Goal: Task Accomplishment & Management: Use online tool/utility

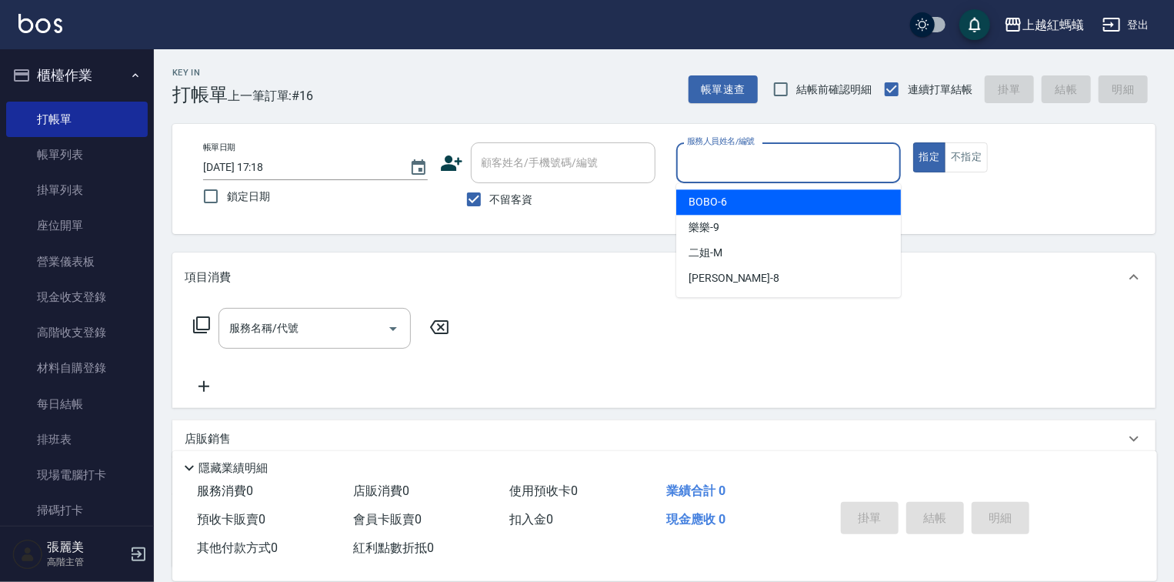
click at [729, 162] on input "服務人員姓名/編號" at bounding box center [788, 162] width 211 height 27
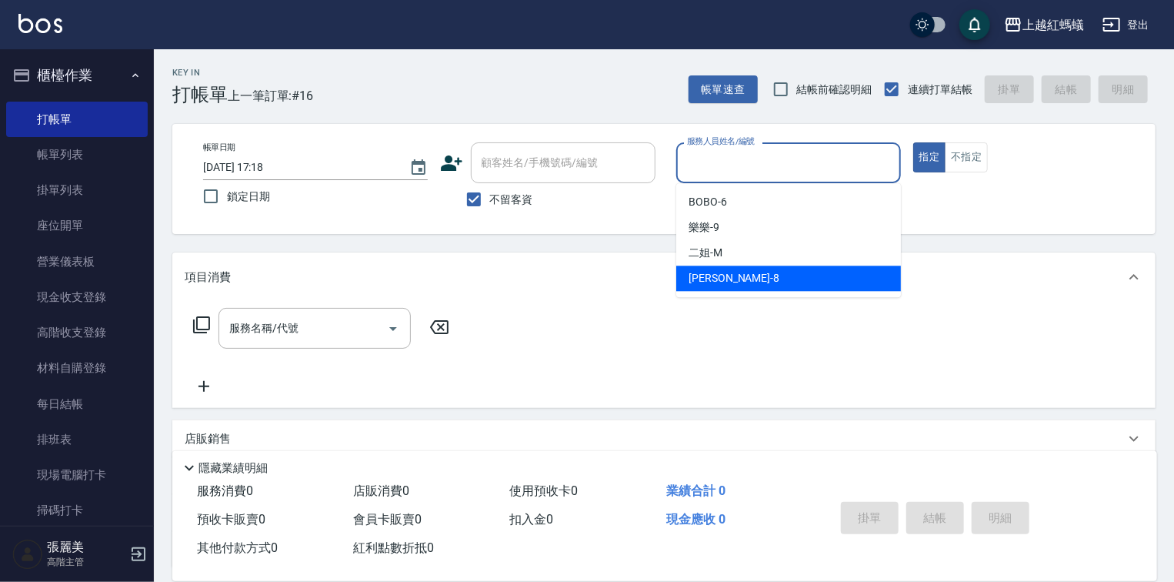
click at [742, 271] on div "張浩 -8" at bounding box center [788, 277] width 225 height 25
type input "張浩-8"
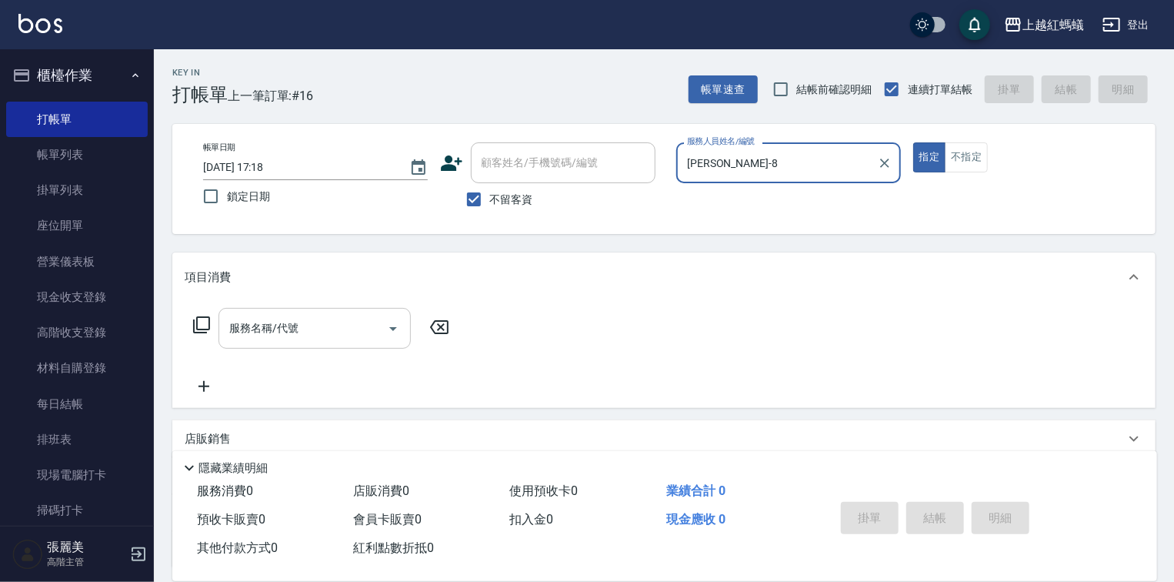
click at [323, 317] on input "服務名稱/代號" at bounding box center [302, 328] width 155 height 27
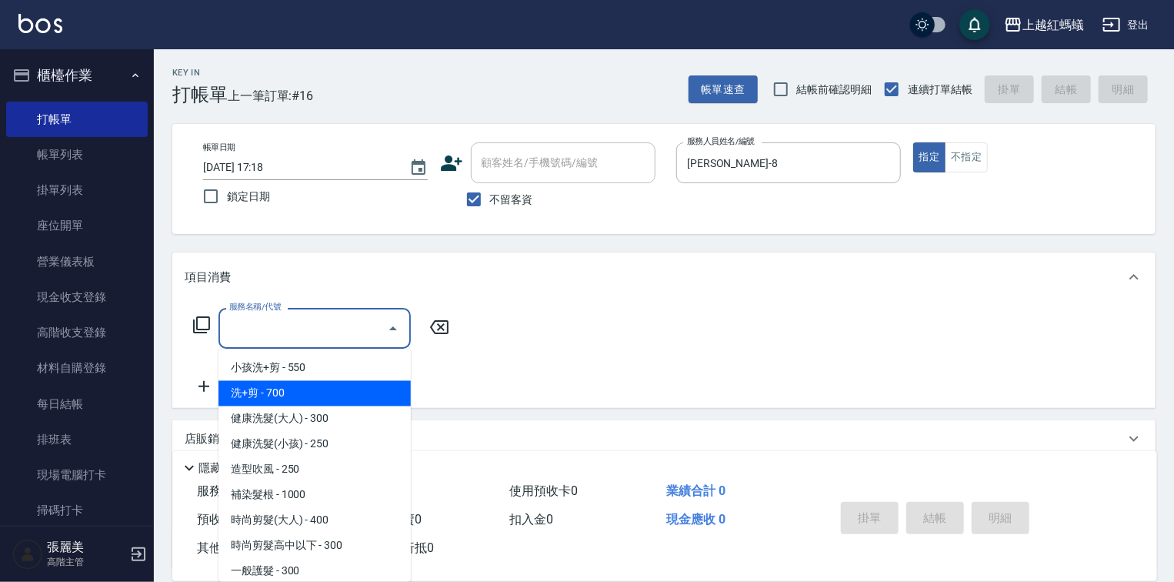
click at [271, 393] on span "洗+剪 - 700" at bounding box center [314, 393] width 192 height 25
type input "洗+剪(200)"
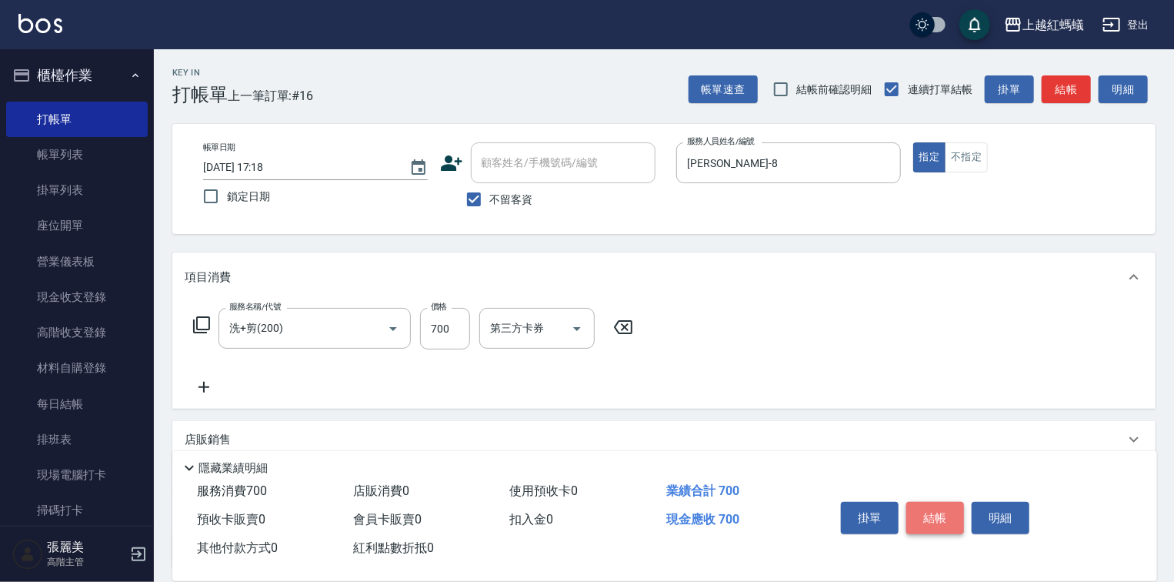
click at [931, 502] on button "結帳" at bounding box center [935, 518] width 58 height 32
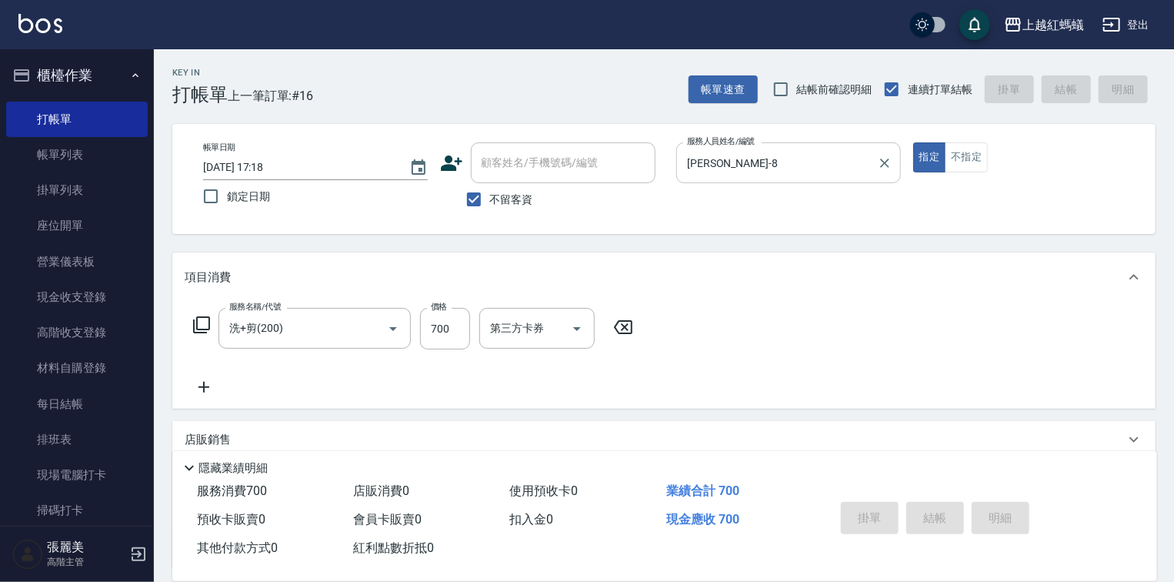
type input "2025/08/15 18:18"
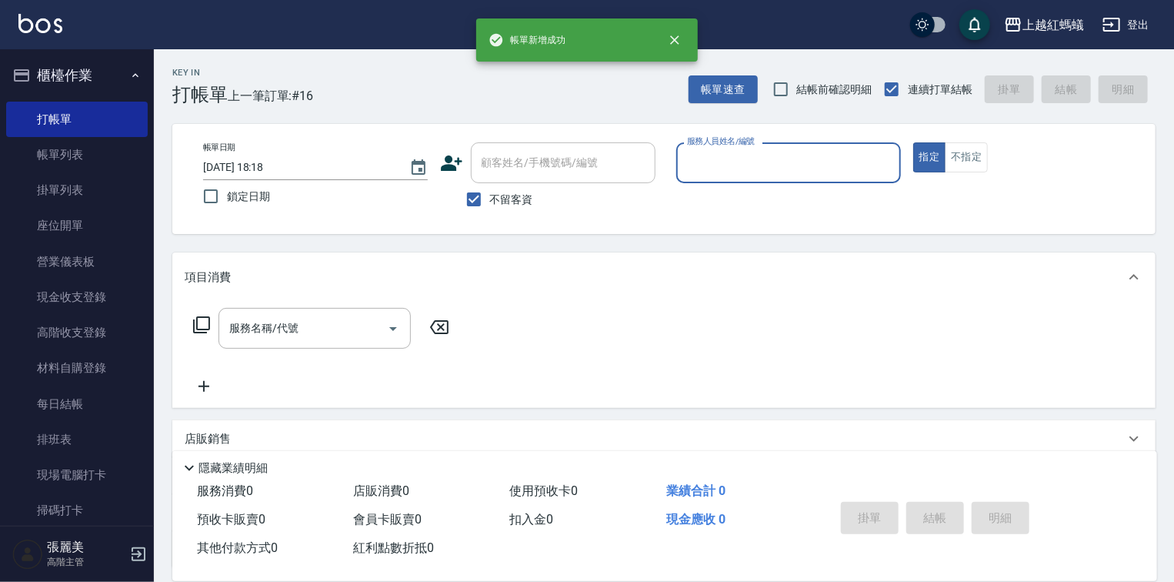
click at [728, 161] on input "服務人員姓名/編號" at bounding box center [788, 162] width 211 height 27
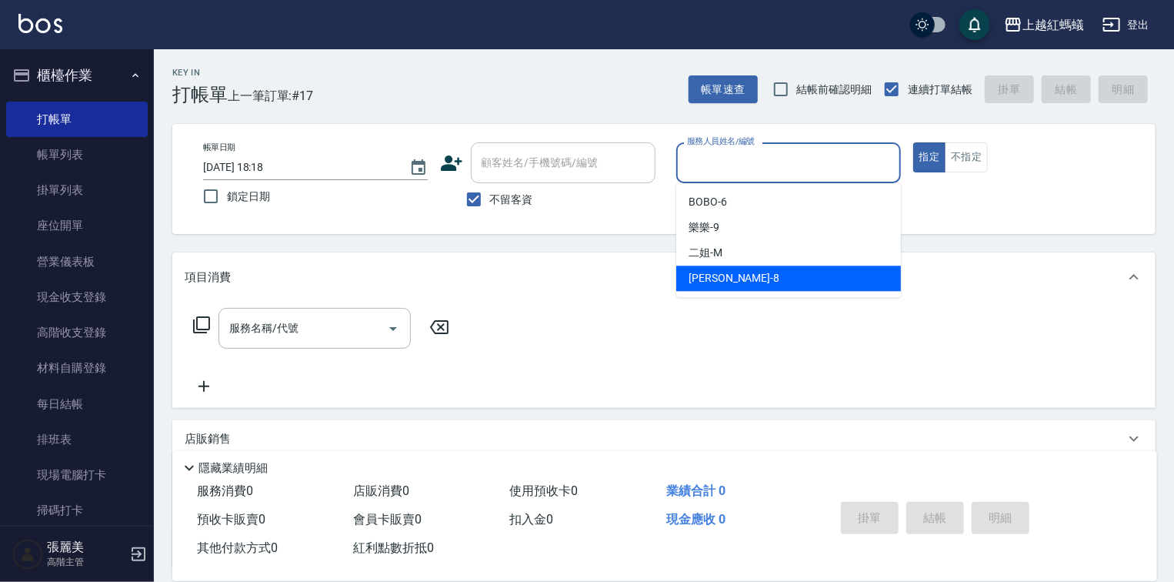
click at [709, 281] on span "張浩 -8" at bounding box center [733, 278] width 91 height 16
type input "張浩-8"
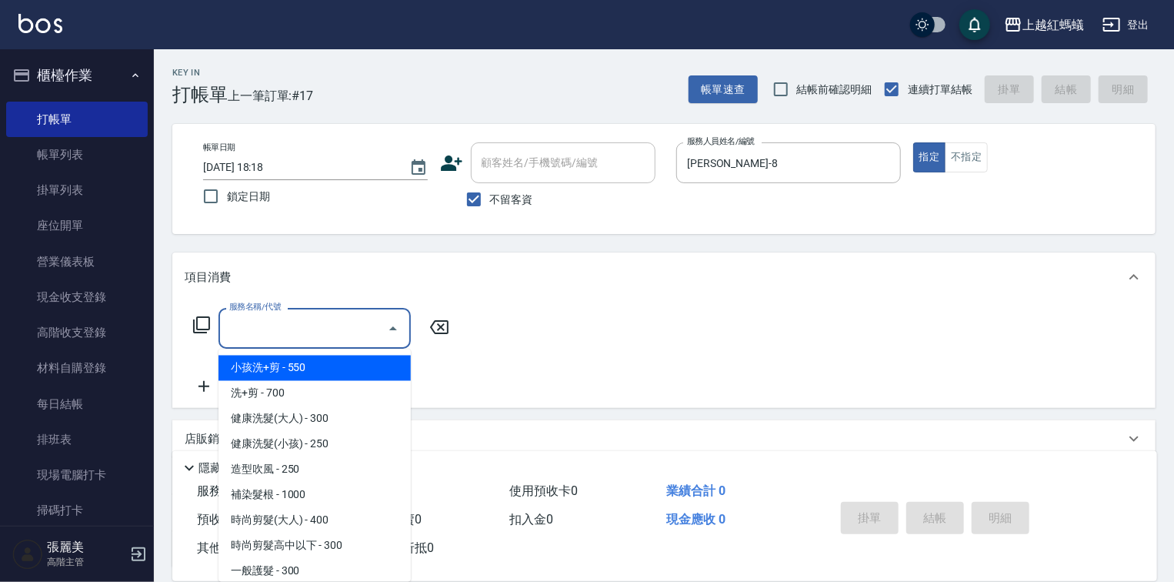
click at [318, 341] on input "服務名稱/代號" at bounding box center [302, 328] width 155 height 27
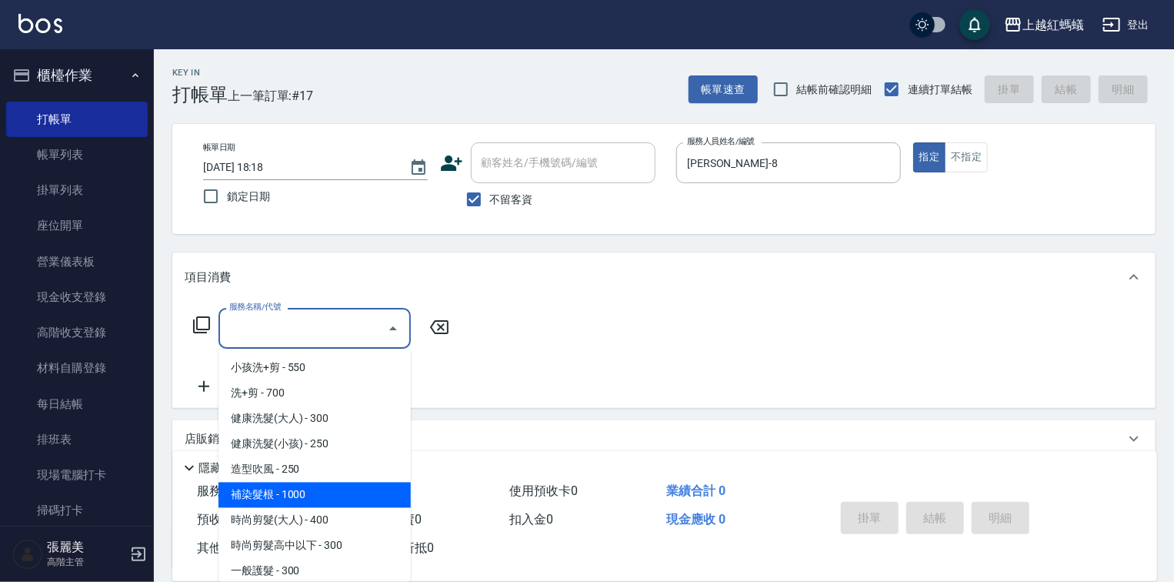
click at [316, 488] on span "補染髮根 - 1000" at bounding box center [314, 494] width 192 height 25
type input "補染髮根(204)"
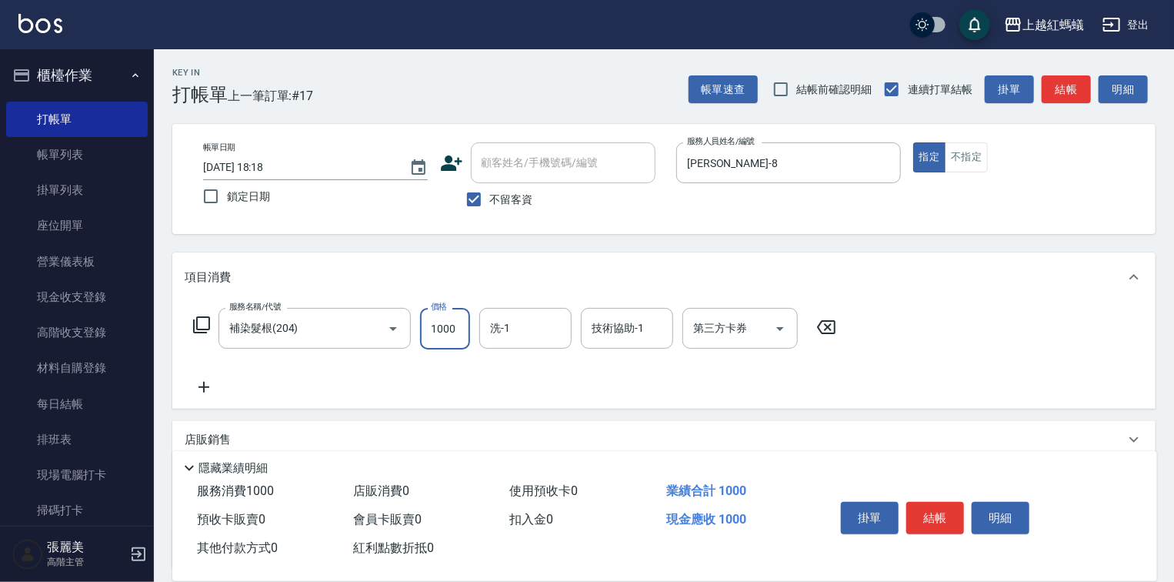
click at [432, 329] on input "1000" at bounding box center [445, 329] width 50 height 42
type input "1250"
click at [937, 508] on button "結帳" at bounding box center [935, 518] width 58 height 32
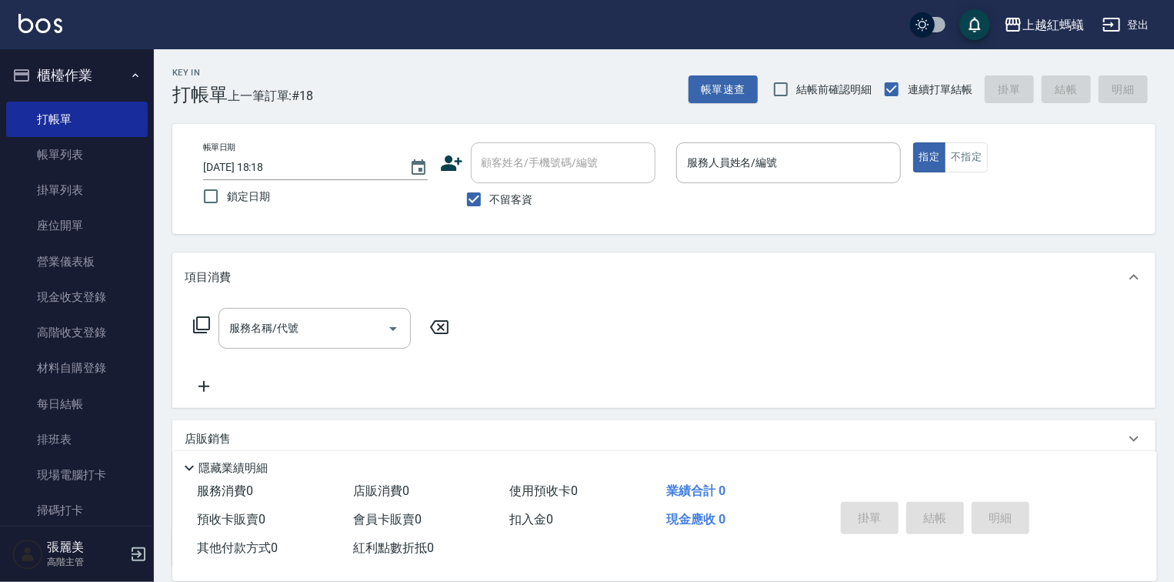
click at [0, 495] on nav "櫃檯作業 打帳單 帳單列表 掛單列表 座位開單 營業儀表板 現金收支登錄 高階收支登錄 材料自購登錄 每日結帳 排班表 現場電腦打卡 掃碼打卡 預約管理 預約…" at bounding box center [77, 287] width 154 height 476
click at [65, 155] on link "帳單列表" at bounding box center [77, 154] width 142 height 35
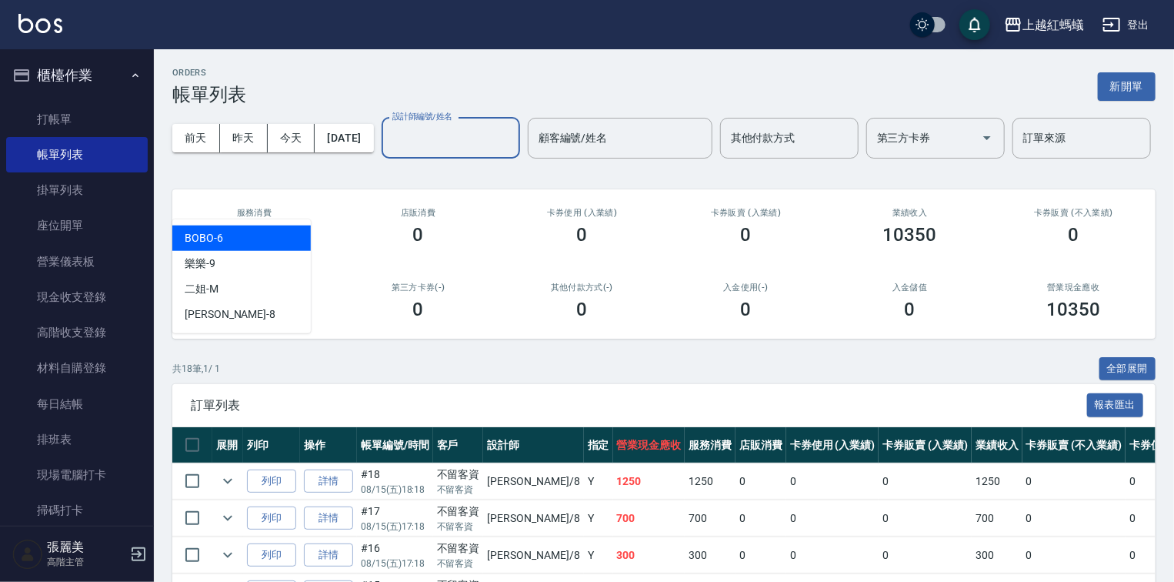
click at [388, 152] on input "設計師編號/姓名" at bounding box center [450, 138] width 125 height 27
click at [252, 236] on div "BOBO -6" at bounding box center [241, 237] width 138 height 25
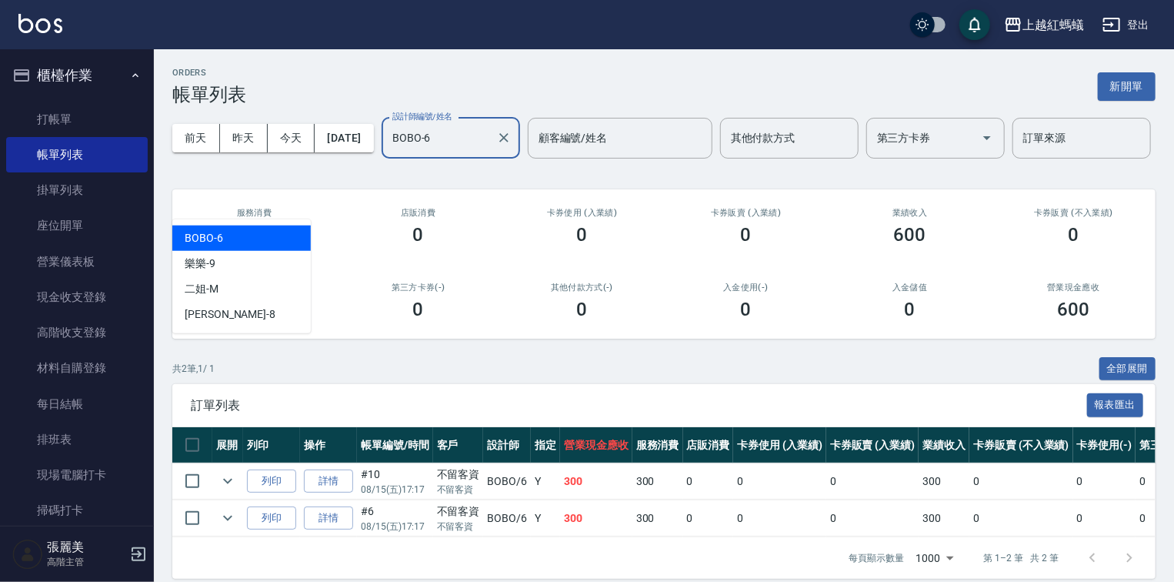
click at [388, 152] on input "BOBO-6" at bounding box center [439, 138] width 102 height 27
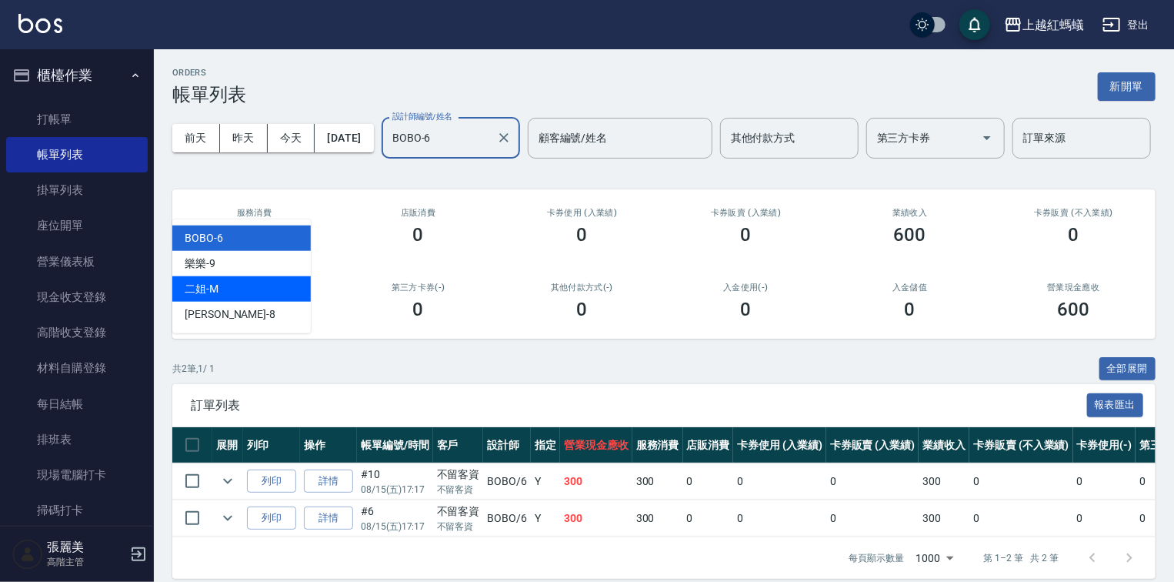
click at [222, 299] on div "二姐 -M" at bounding box center [241, 288] width 138 height 25
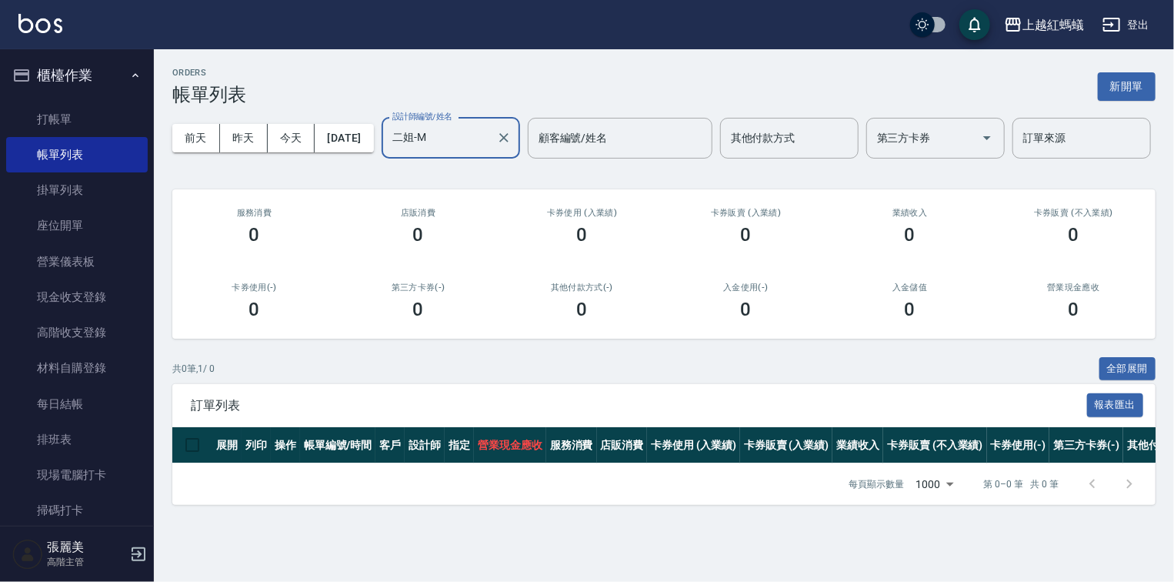
click at [258, 166] on div "前天 昨天 今天 2025/08/15 設計師編號/姓名 二姐-M 設計師編號/姓名 顧客編號/姓名 顧客編號/姓名 其他付款方式 其他付款方式 第三方卡券 …" at bounding box center [663, 137] width 983 height 65
click at [388, 152] on input "二姐-M" at bounding box center [439, 138] width 102 height 27
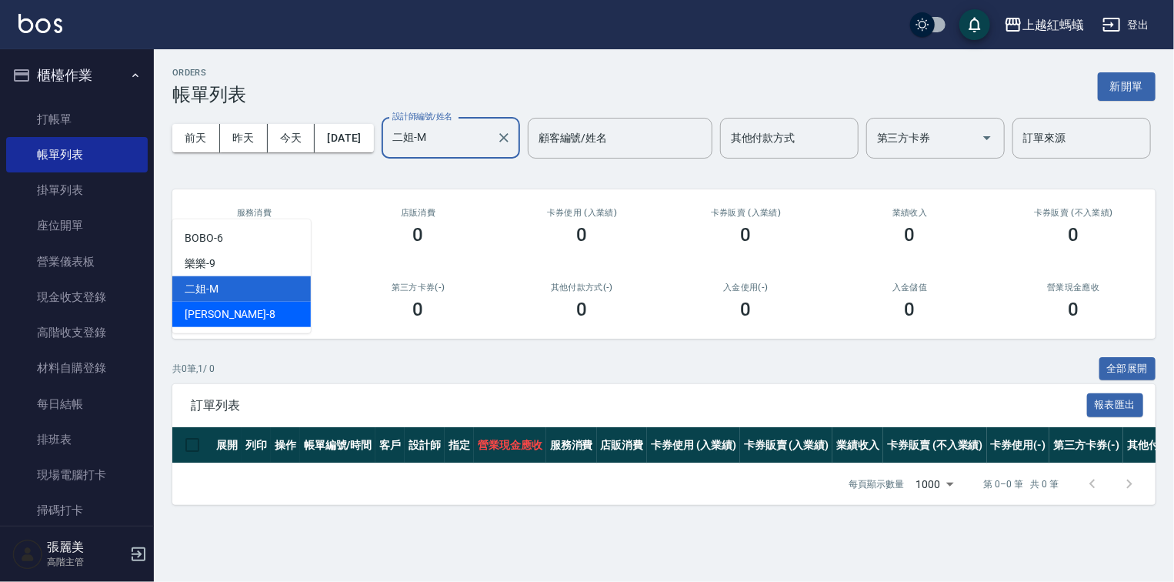
click at [242, 318] on div "張浩 -8" at bounding box center [241, 314] width 138 height 25
type input "張浩-8"
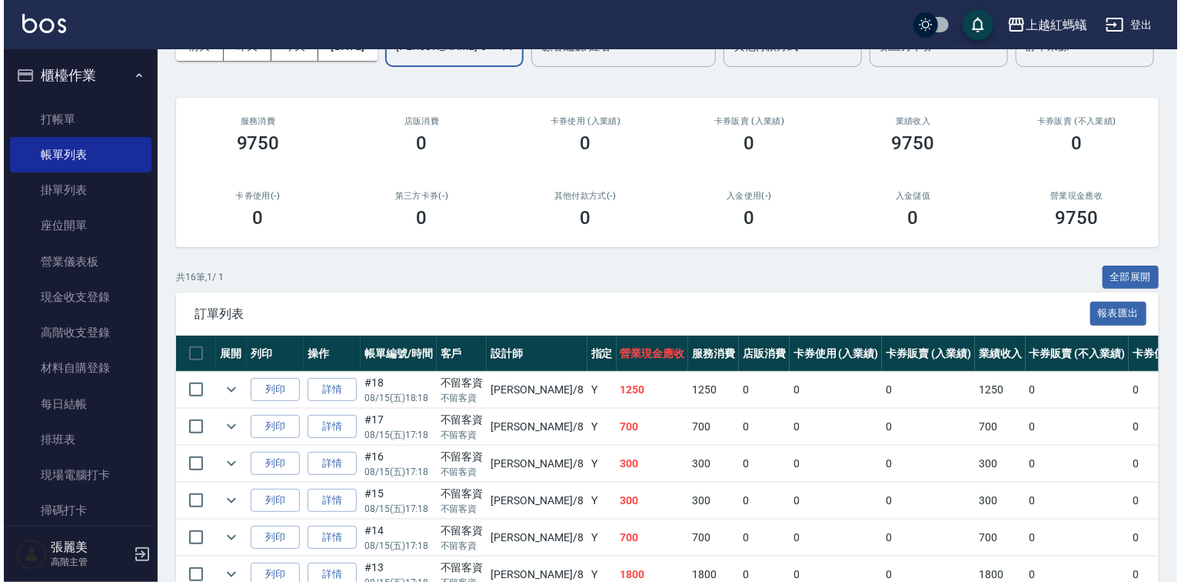
scroll to position [246, 0]
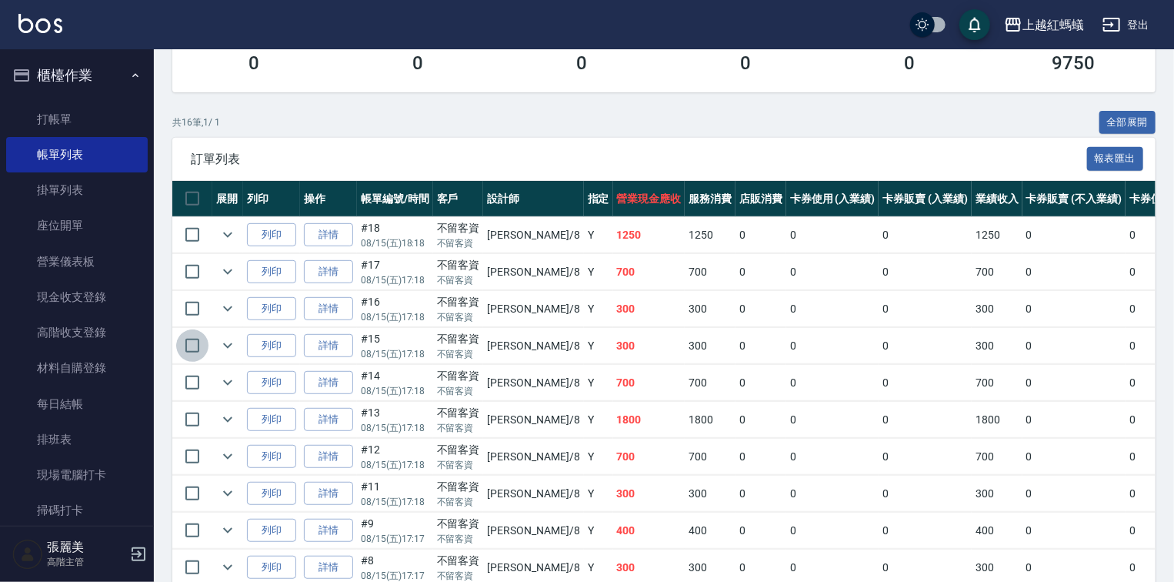
click at [191, 362] on input "checkbox" at bounding box center [192, 345] width 32 height 32
checkbox input "true"
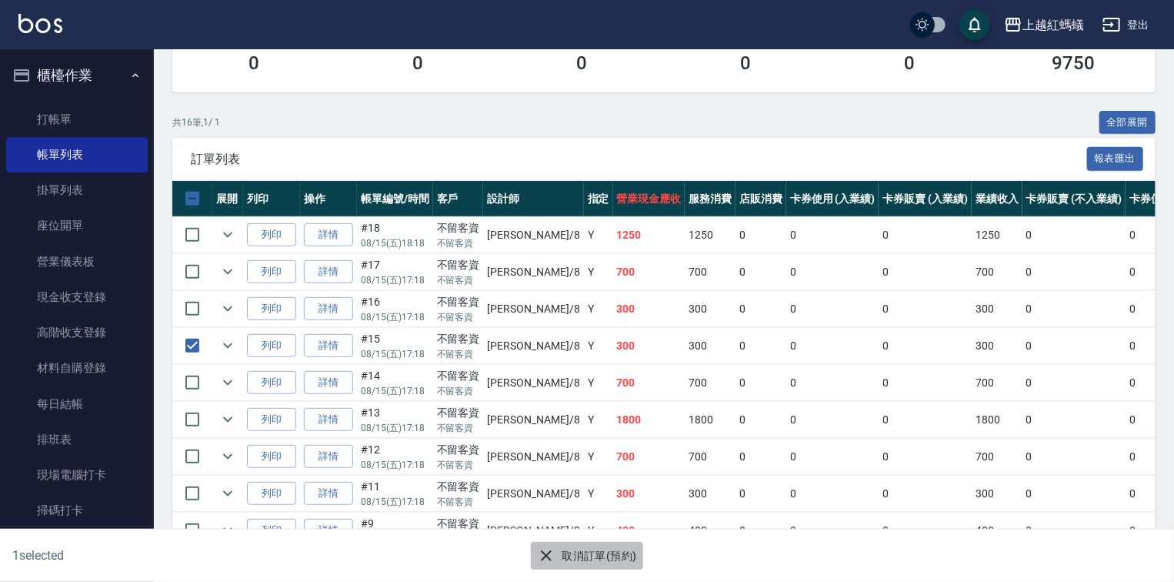
click at [591, 553] on button "取消訂單(預約)" at bounding box center [587, 556] width 112 height 28
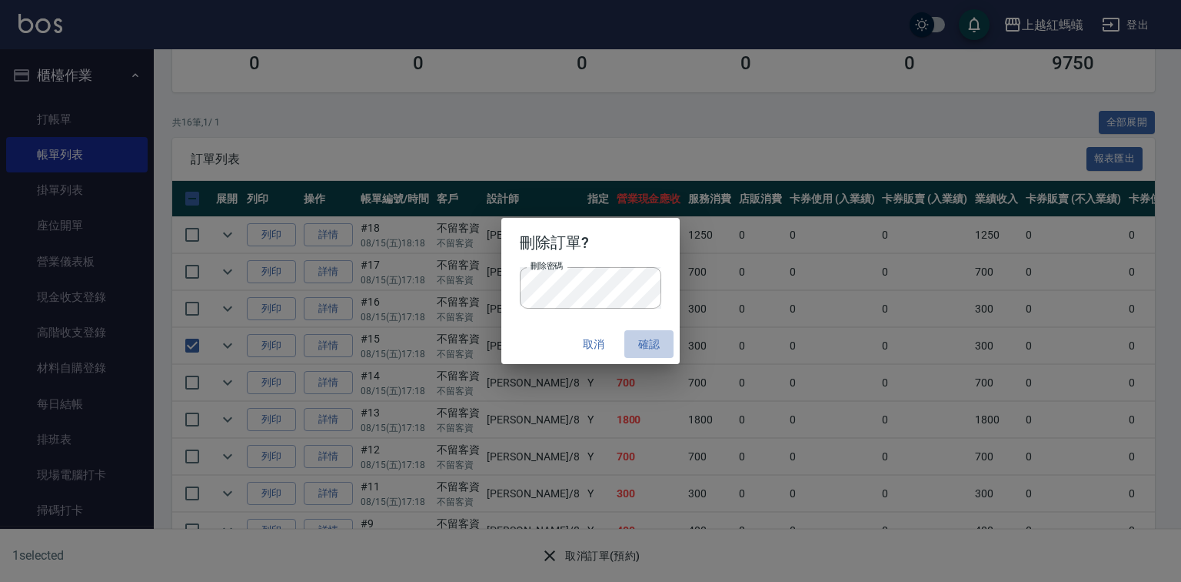
click at [658, 338] on button "確認" at bounding box center [649, 344] width 49 height 28
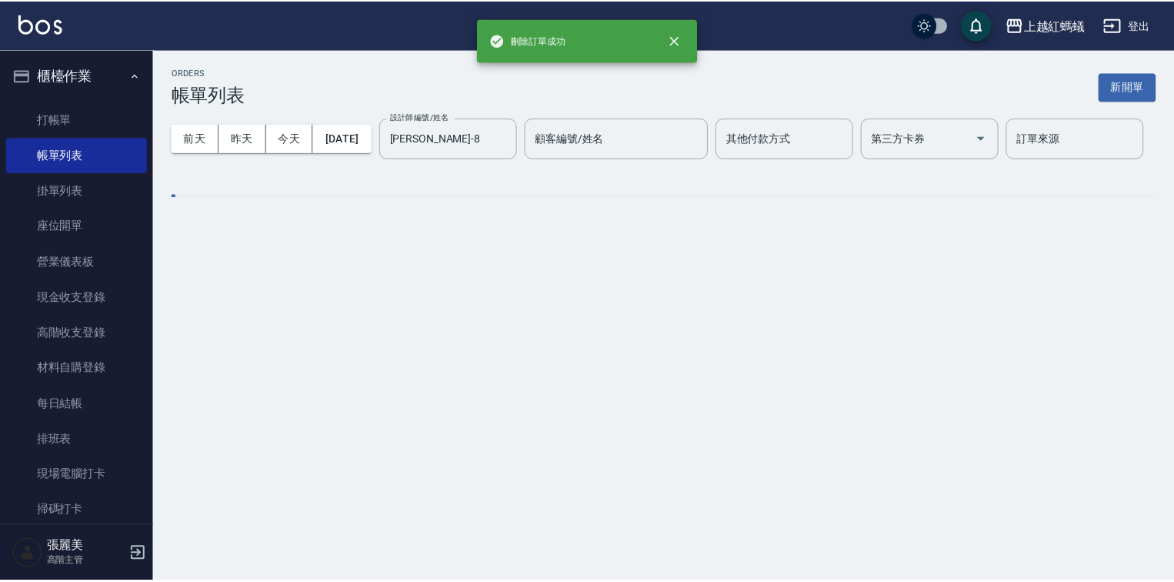
scroll to position [0, 0]
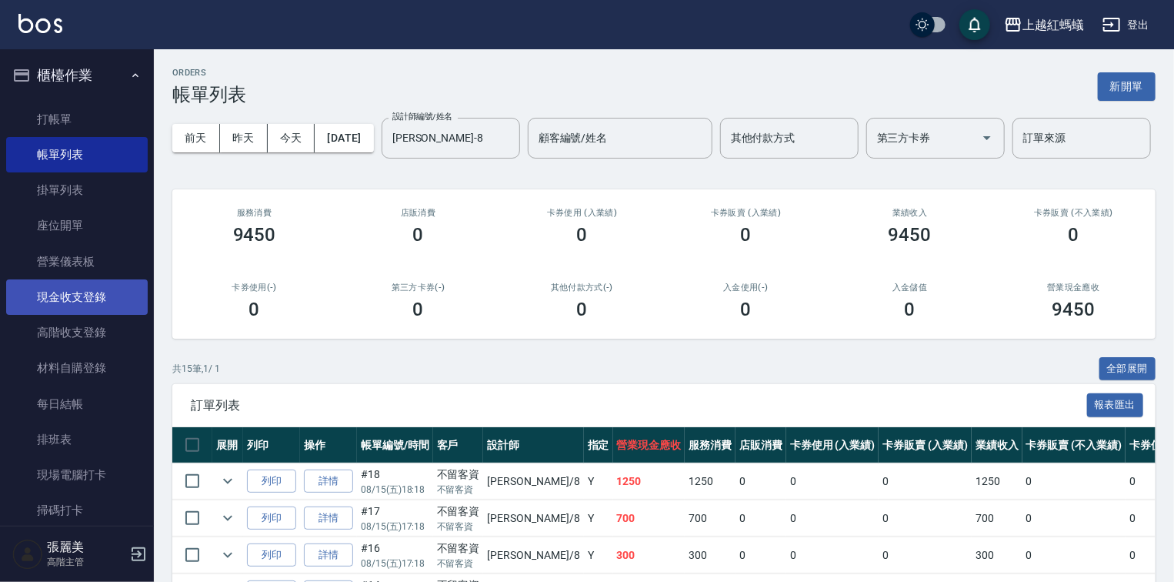
click at [85, 291] on link "現金收支登錄" at bounding box center [77, 296] width 142 height 35
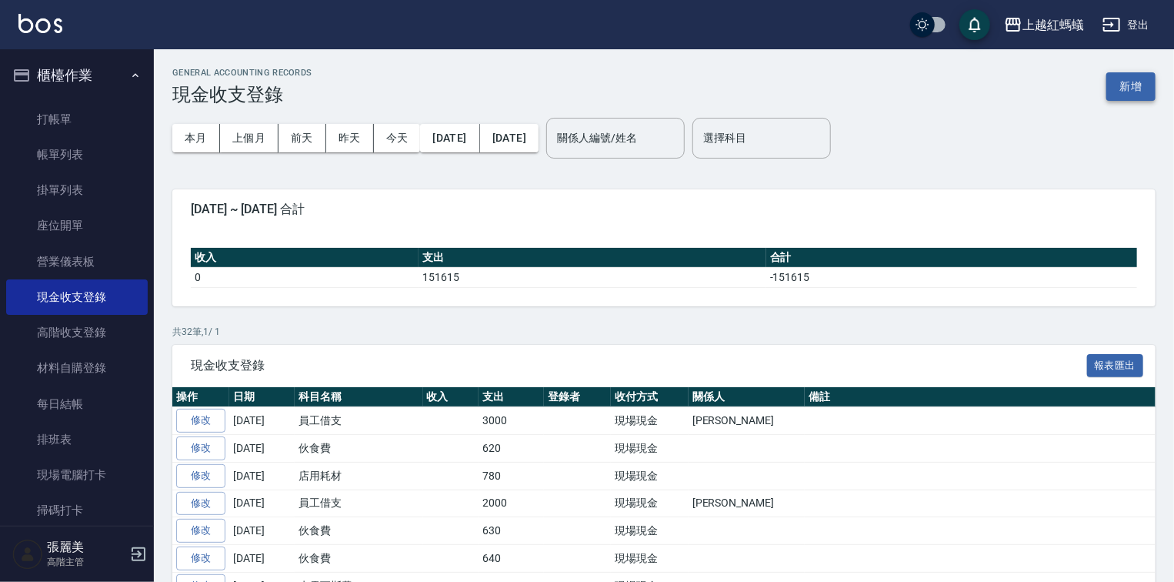
click at [1120, 87] on button "新增" at bounding box center [1130, 86] width 49 height 28
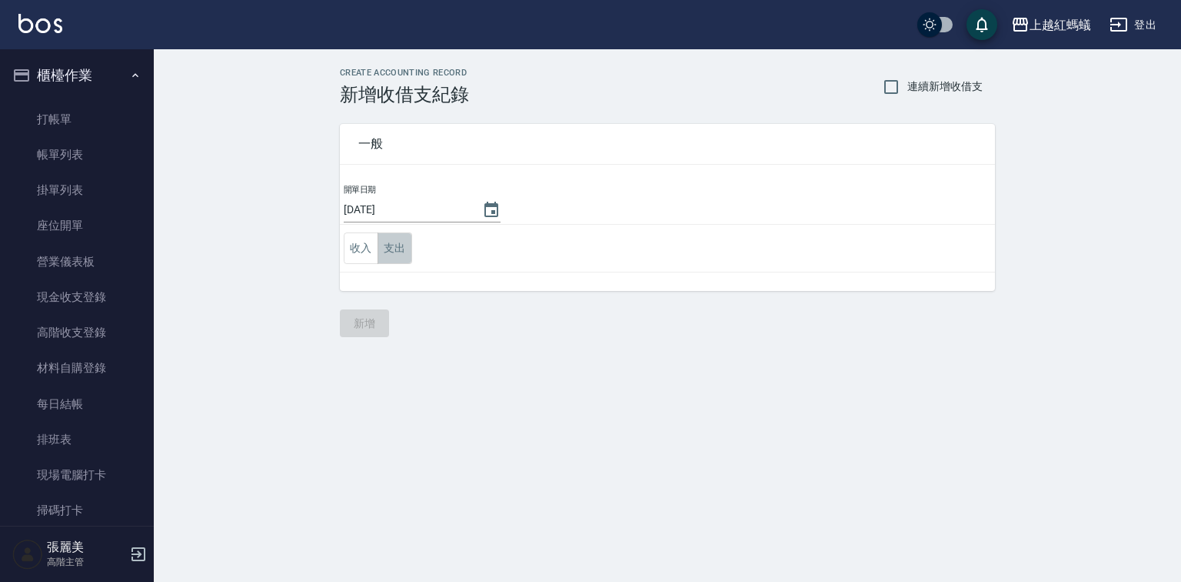
click at [385, 247] on button "支出" at bounding box center [395, 248] width 35 height 32
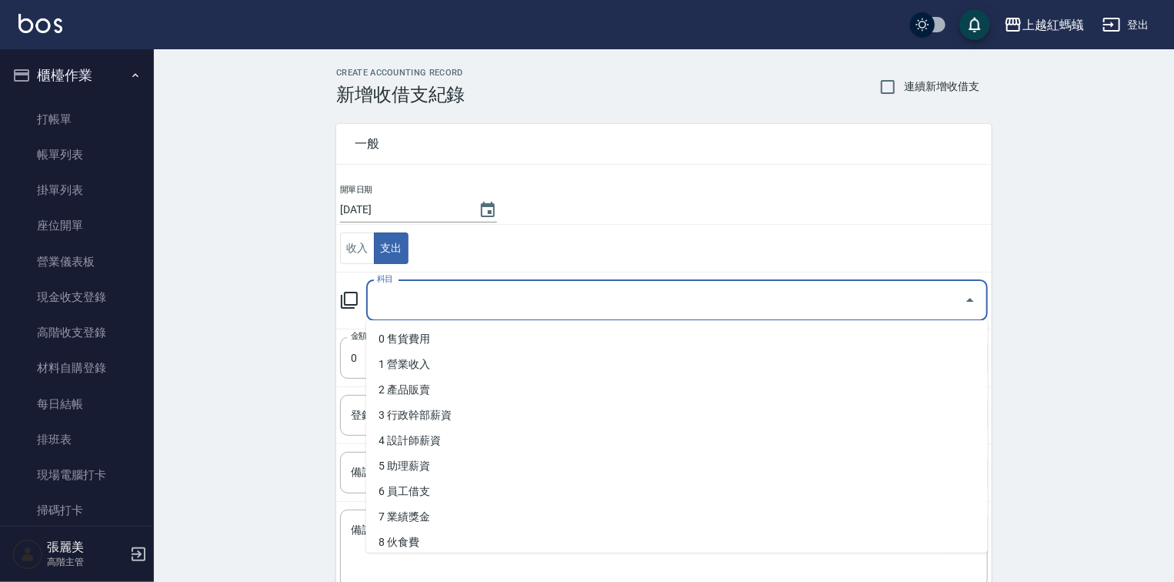
click at [407, 304] on input "科目" at bounding box center [665, 300] width 585 height 27
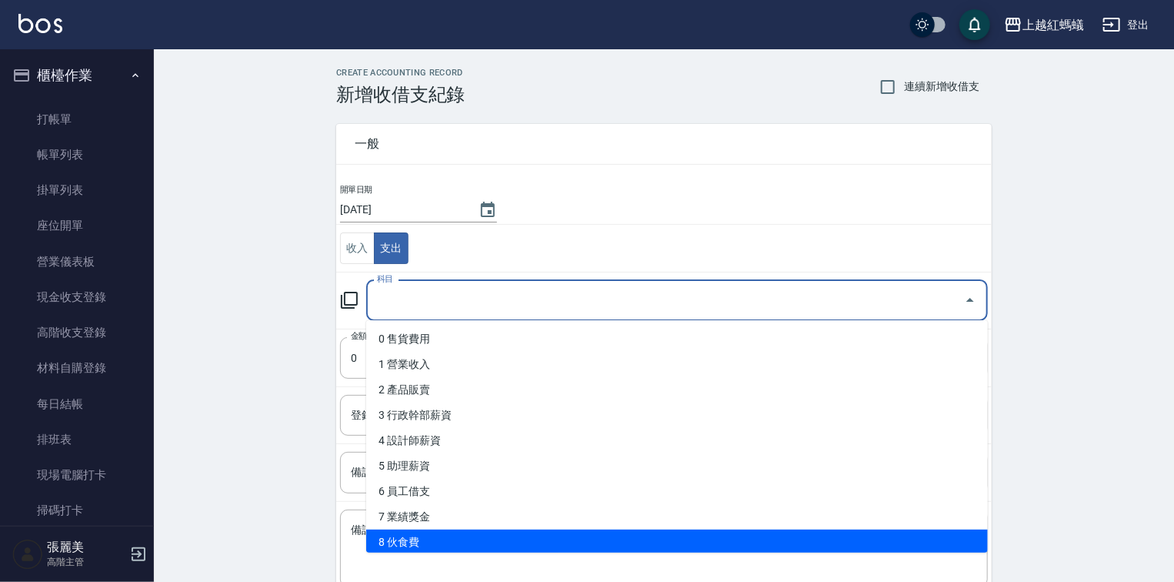
click at [412, 545] on li "8 伙食費" at bounding box center [677, 541] width 622 height 25
type input "8 伙食費"
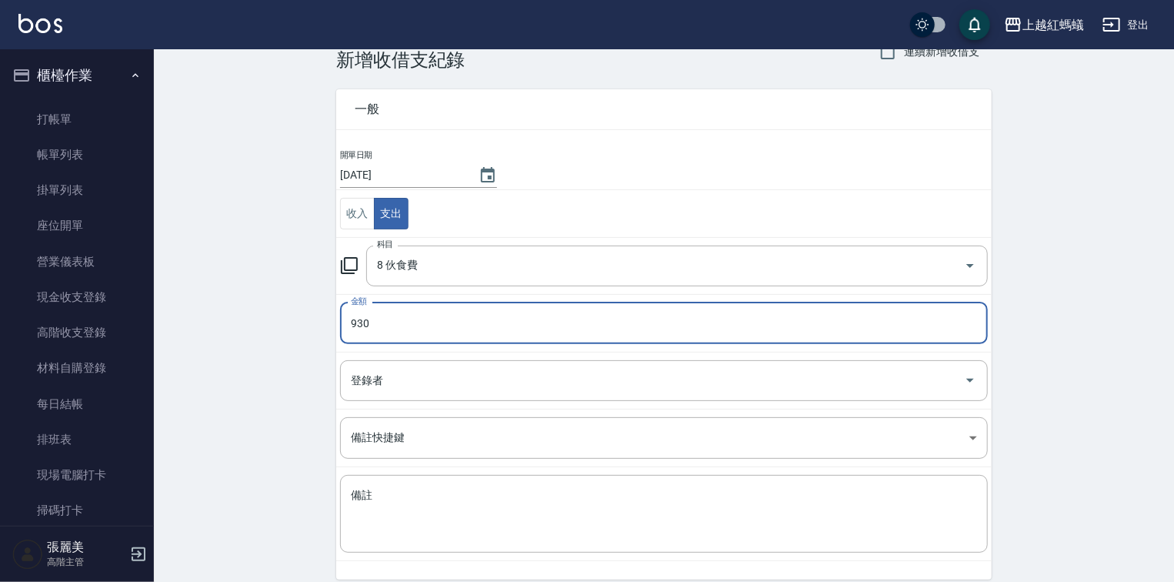
scroll to position [95, 0]
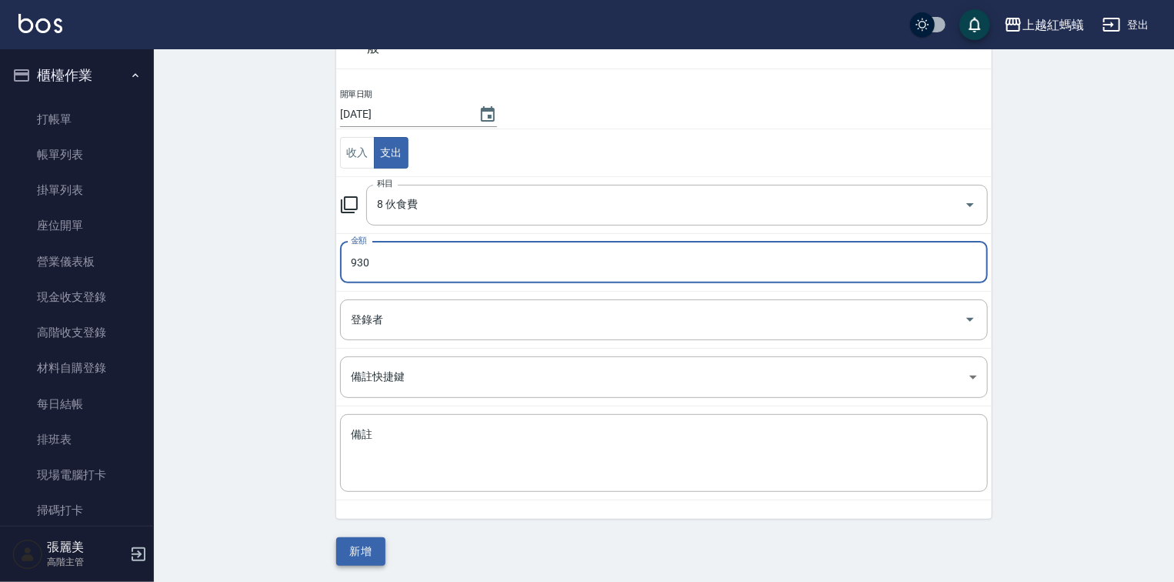
type input "930"
click at [359, 544] on button "新增" at bounding box center [360, 551] width 49 height 28
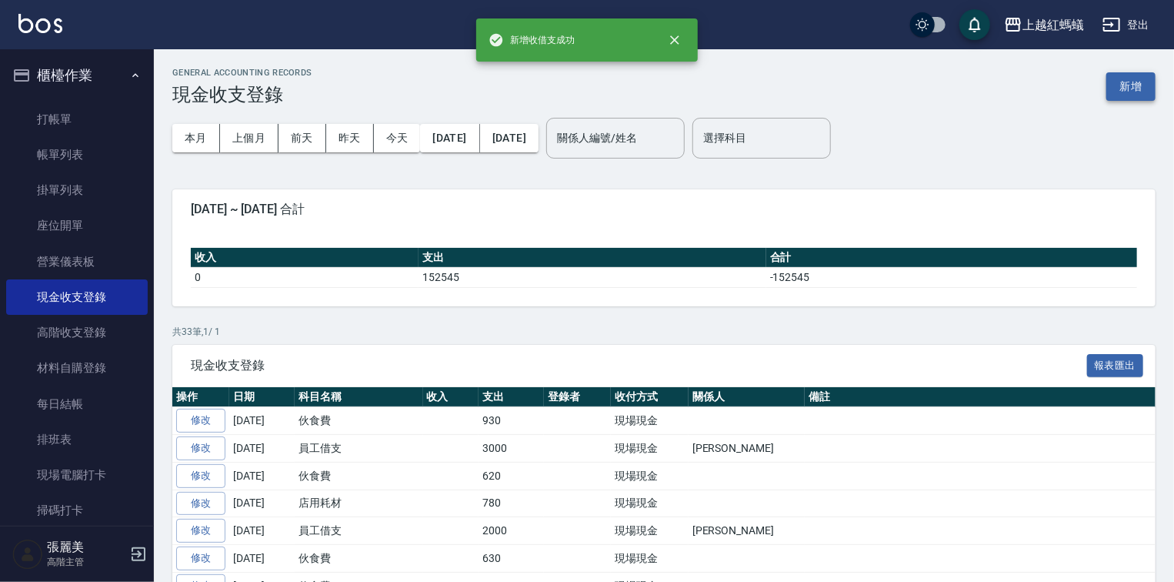
click at [1141, 82] on button "新增" at bounding box center [1130, 86] width 49 height 28
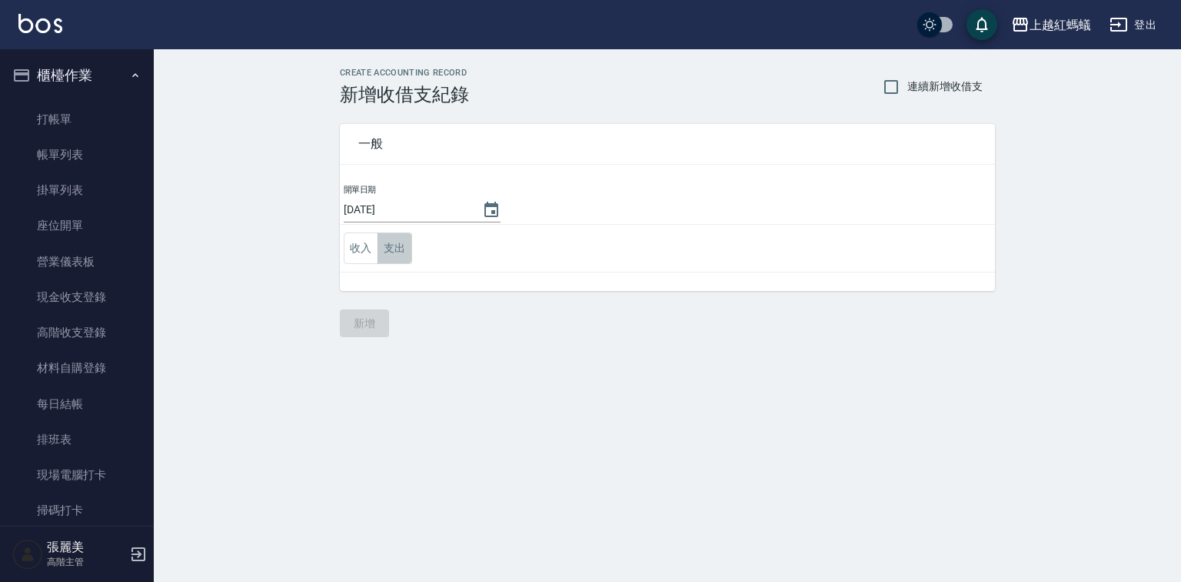
click at [394, 248] on button "支出" at bounding box center [395, 248] width 35 height 32
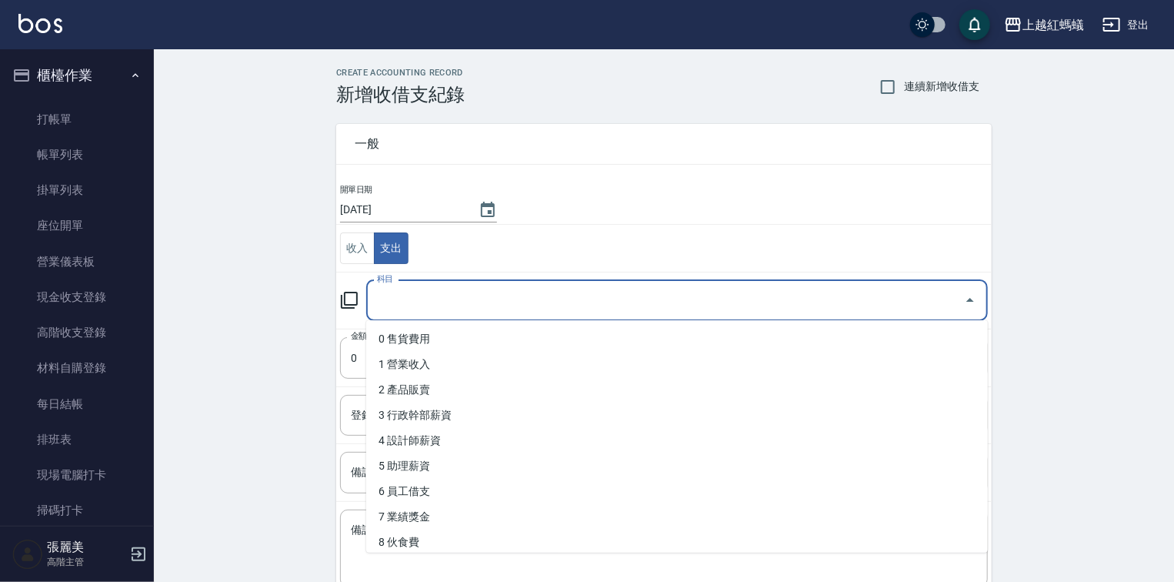
click at [394, 295] on input "科目" at bounding box center [665, 300] width 585 height 27
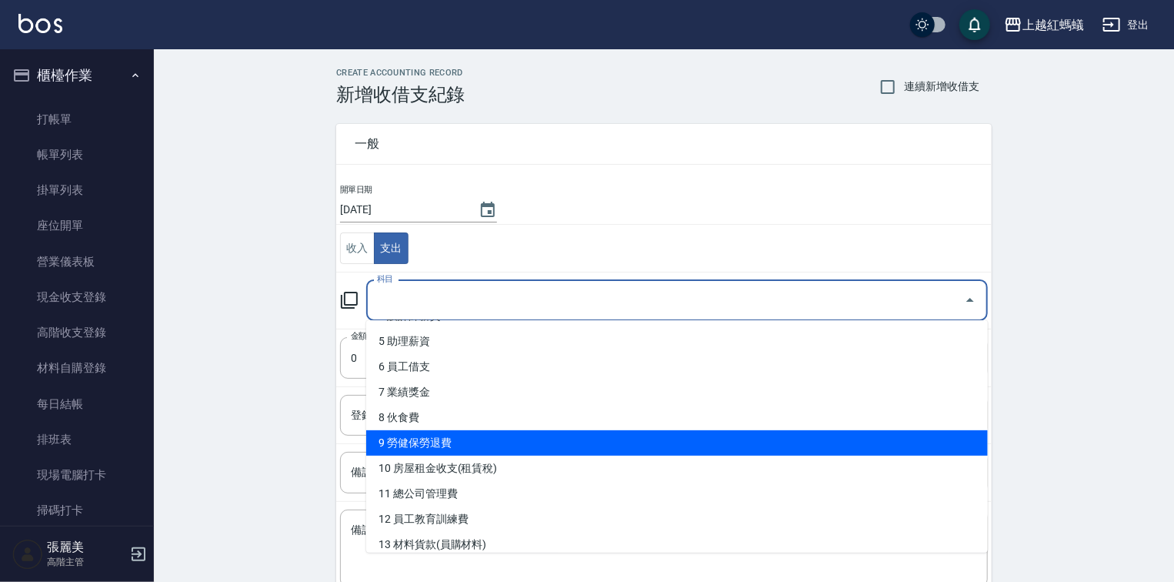
scroll to position [246, 0]
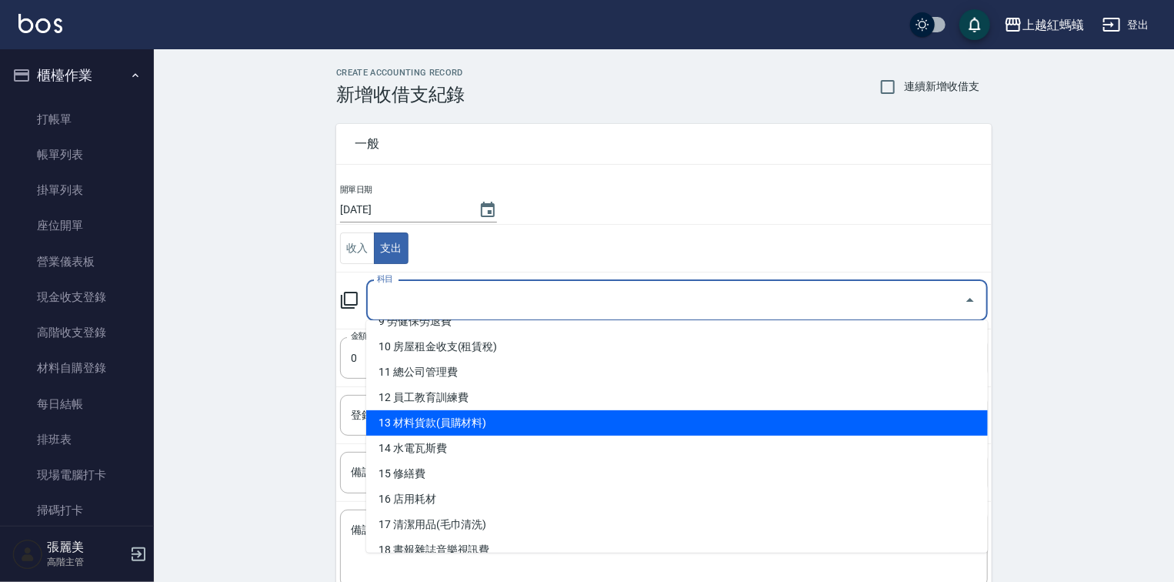
click at [440, 416] on li "13 材料貨款(員購材料)" at bounding box center [677, 422] width 622 height 25
type input "13 材料貨款(員購材料)"
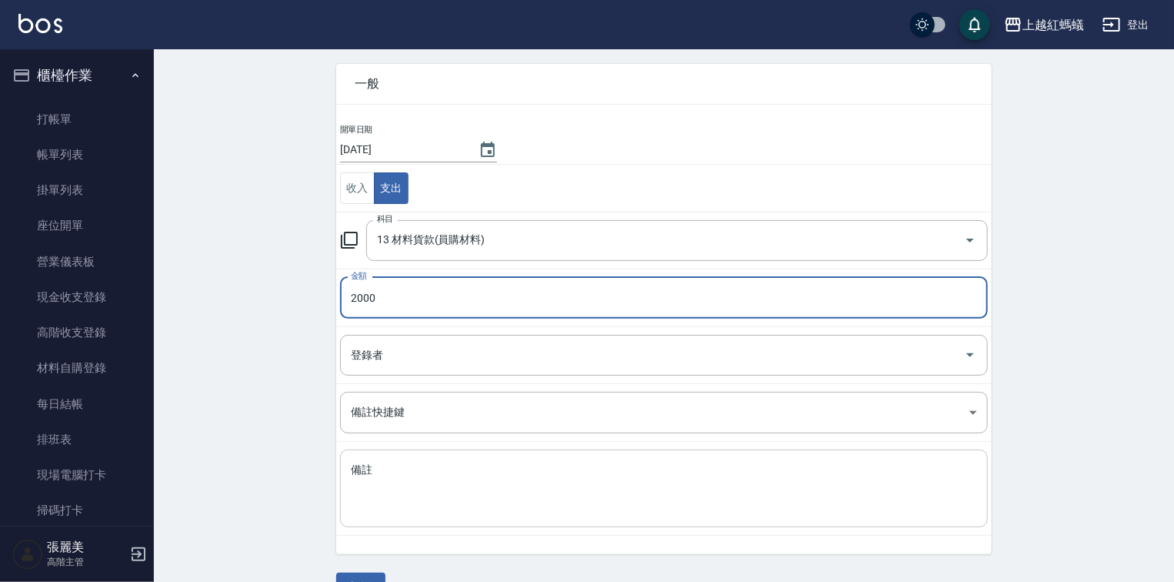
scroll to position [95, 0]
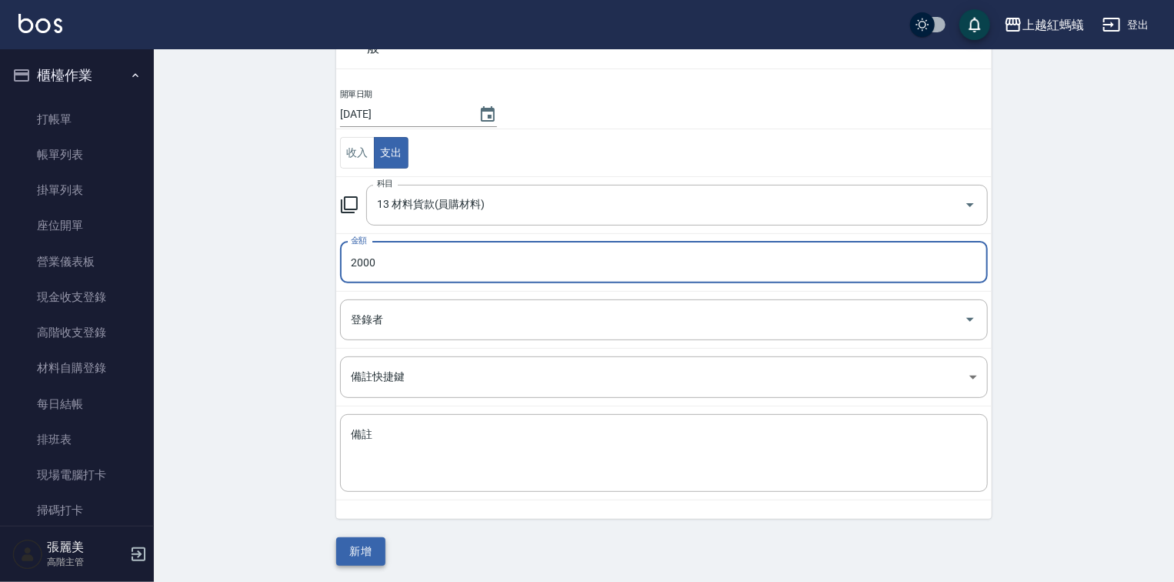
type input "2000"
click at [365, 548] on button "新增" at bounding box center [360, 551] width 49 height 28
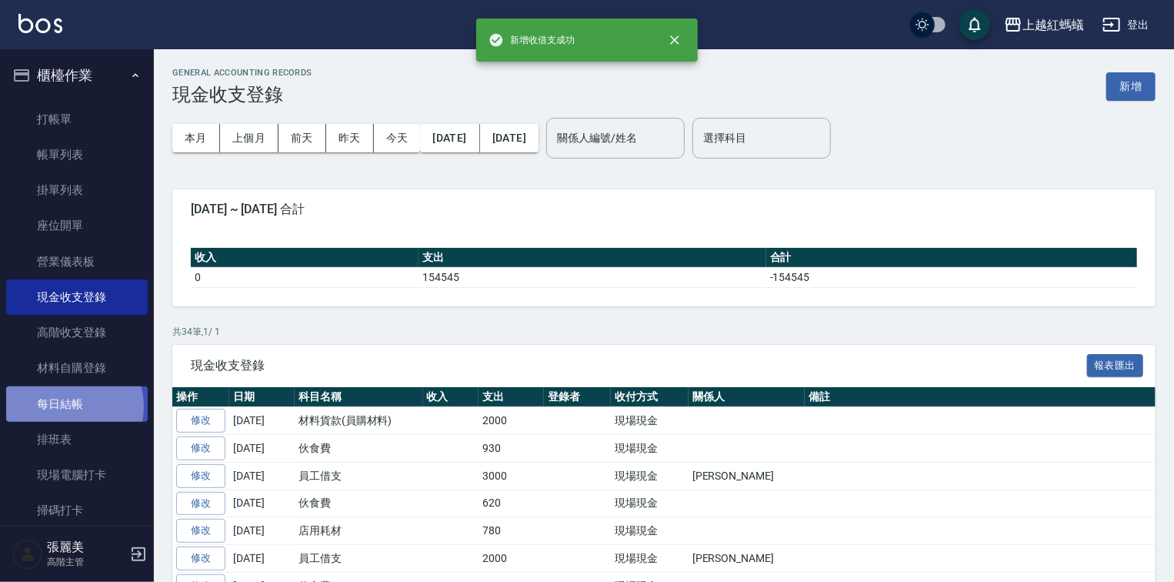
click at [71, 406] on link "每日結帳" at bounding box center [77, 403] width 142 height 35
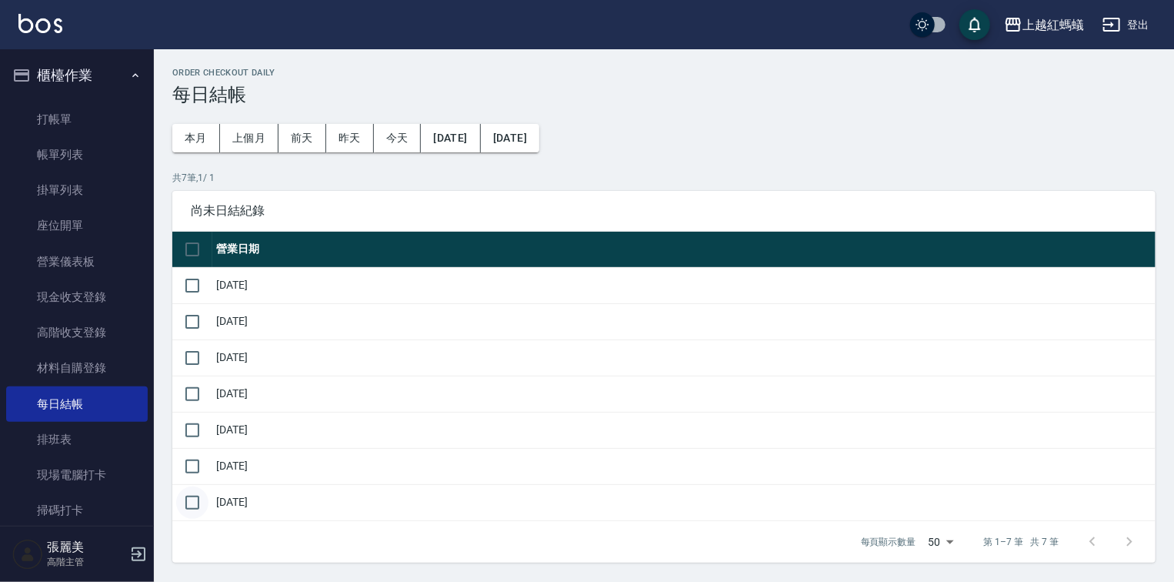
click at [193, 499] on input "checkbox" at bounding box center [192, 502] width 32 height 32
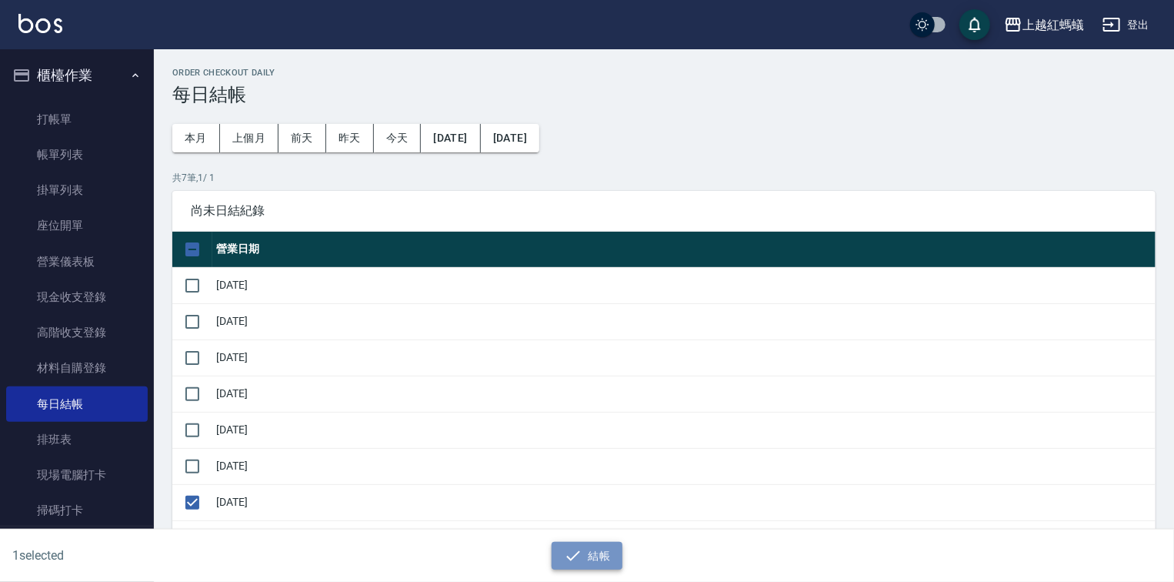
click at [589, 548] on button "結帳" at bounding box center [588, 556] width 72 height 28
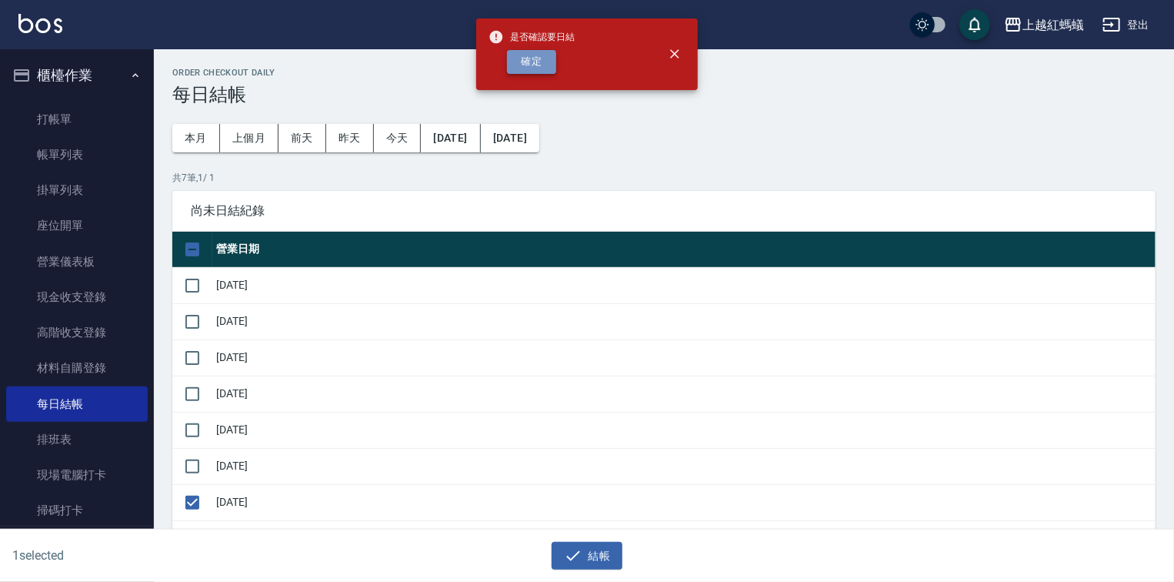
click at [531, 59] on button "確定" at bounding box center [531, 62] width 49 height 24
checkbox input "false"
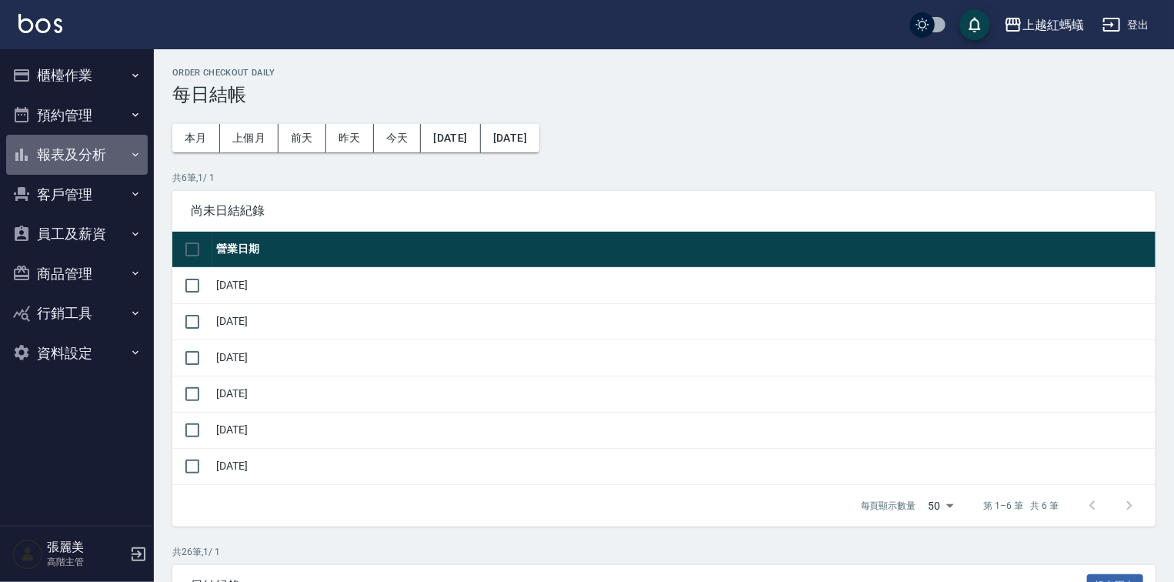
drag, startPoint x: 78, startPoint y: 155, endPoint x: 83, endPoint y: 178, distance: 23.7
click at [78, 156] on button "報表及分析" at bounding box center [77, 155] width 142 height 40
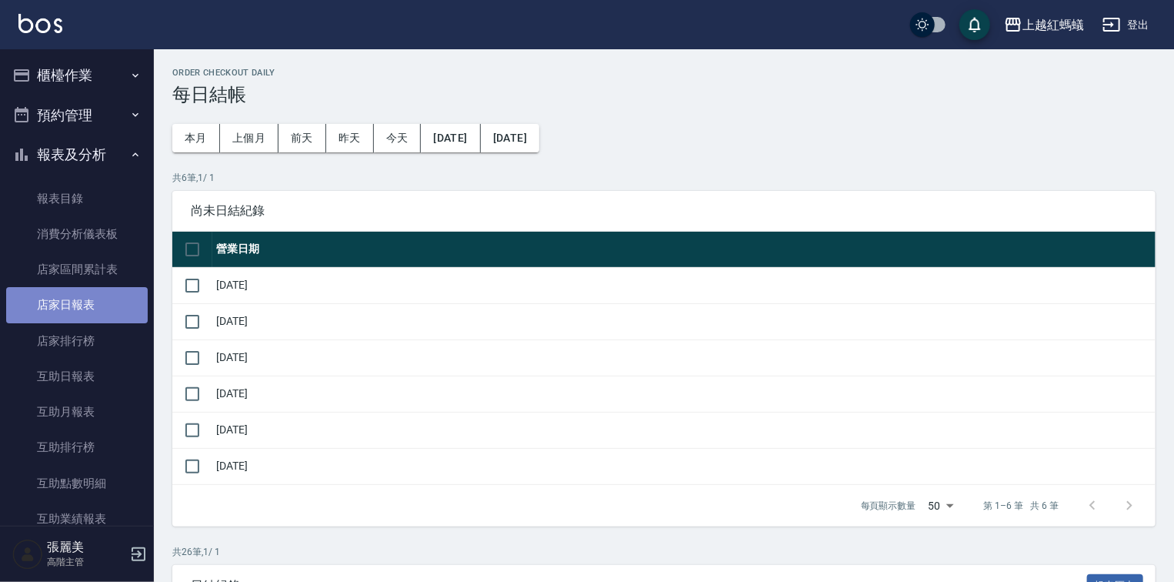
click at [79, 303] on link "店家日報表" at bounding box center [77, 304] width 142 height 35
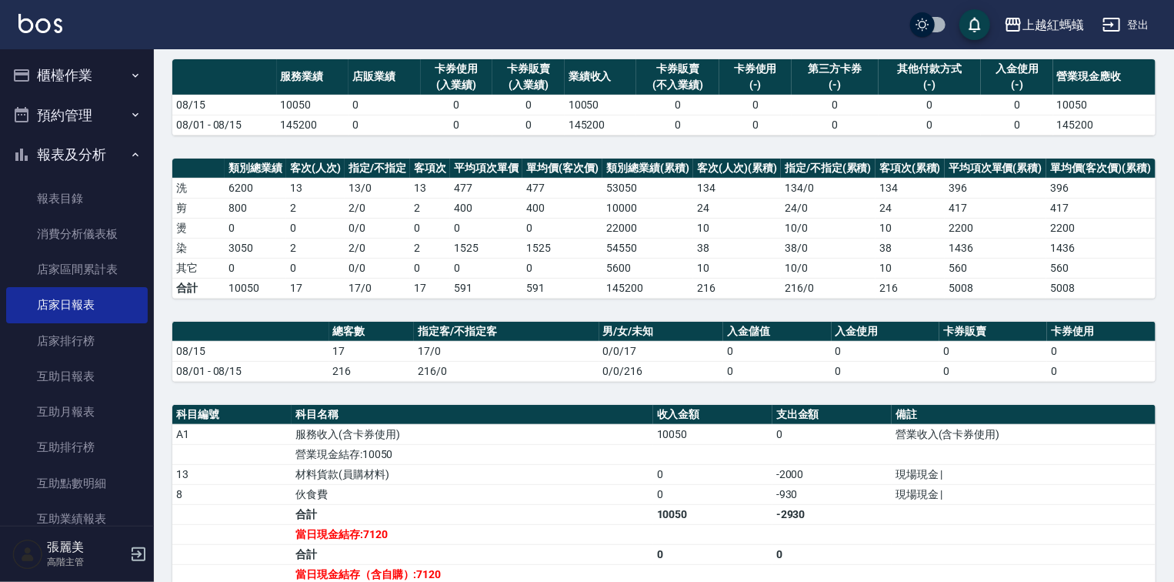
scroll to position [271, 0]
